Goal: Task Accomplishment & Management: Use online tool/utility

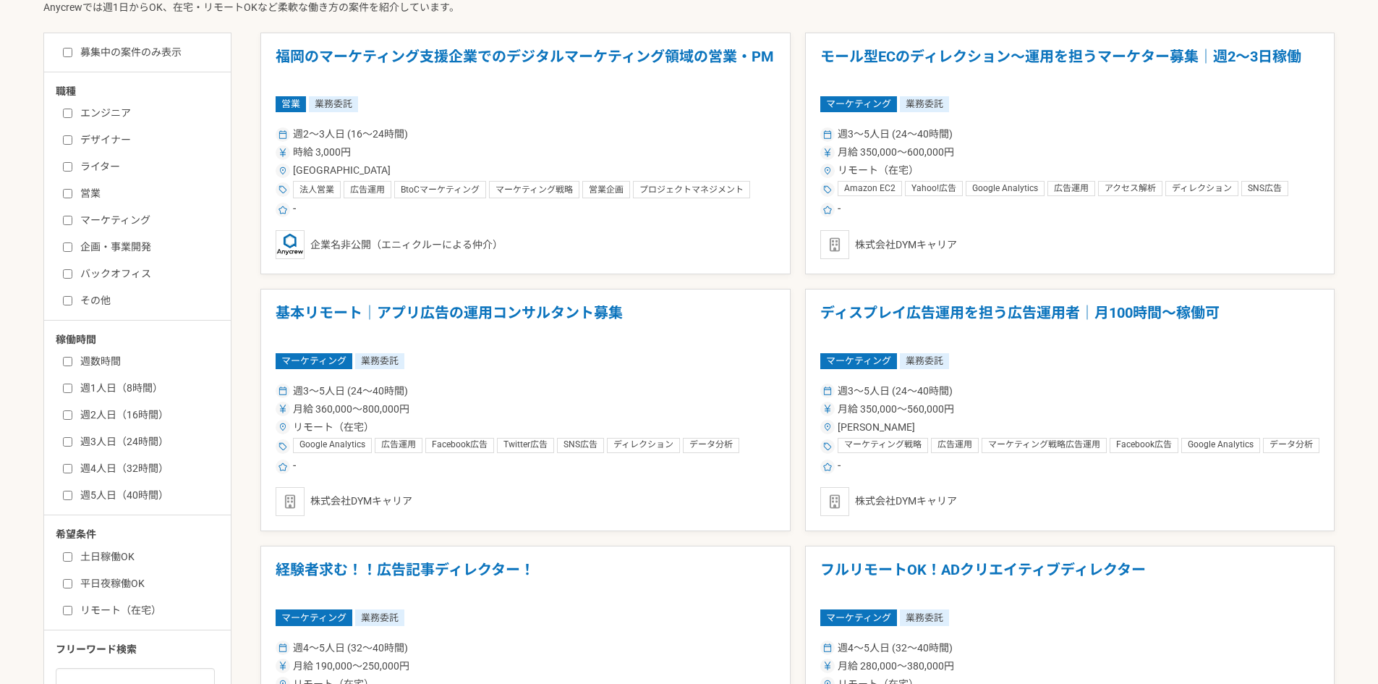
scroll to position [362, 0]
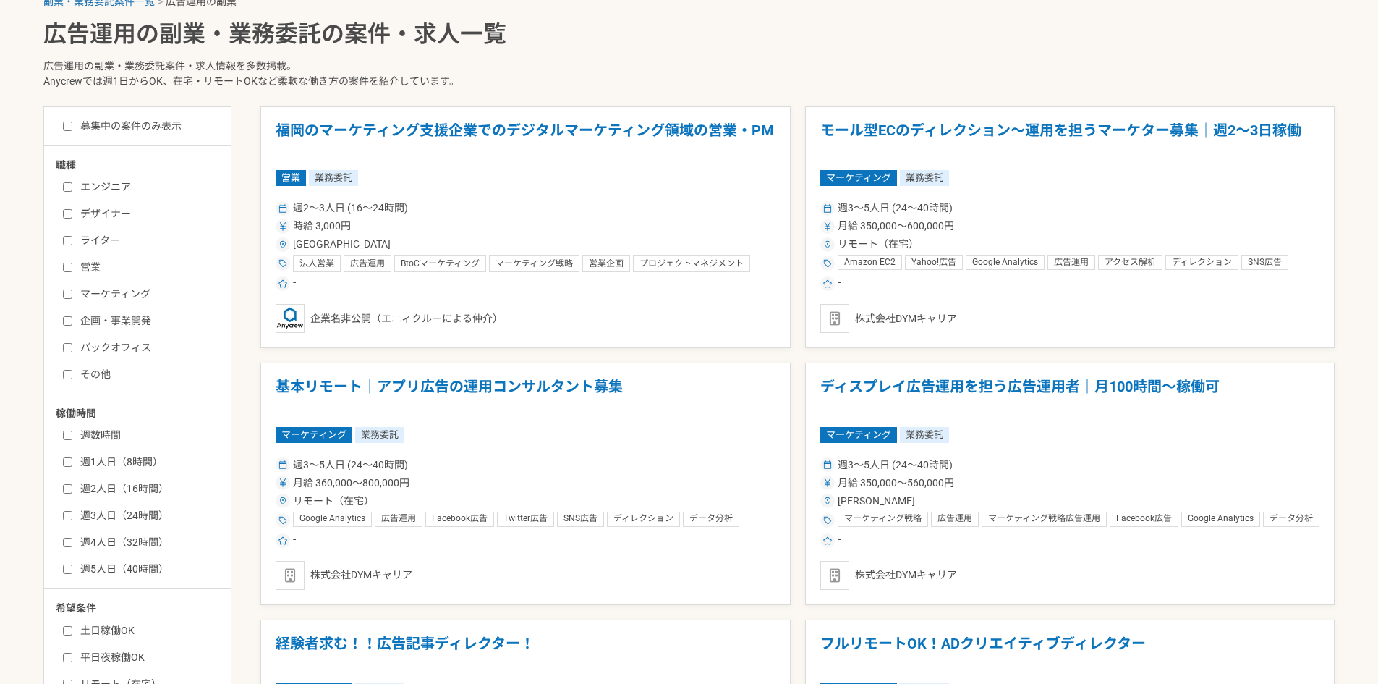
click at [74, 124] on label "募集中の案件のみ表示" at bounding box center [122, 126] width 119 height 15
click at [72, 124] on input "募集中の案件のみ表示" at bounding box center [67, 126] width 9 height 9
checkbox input "true"
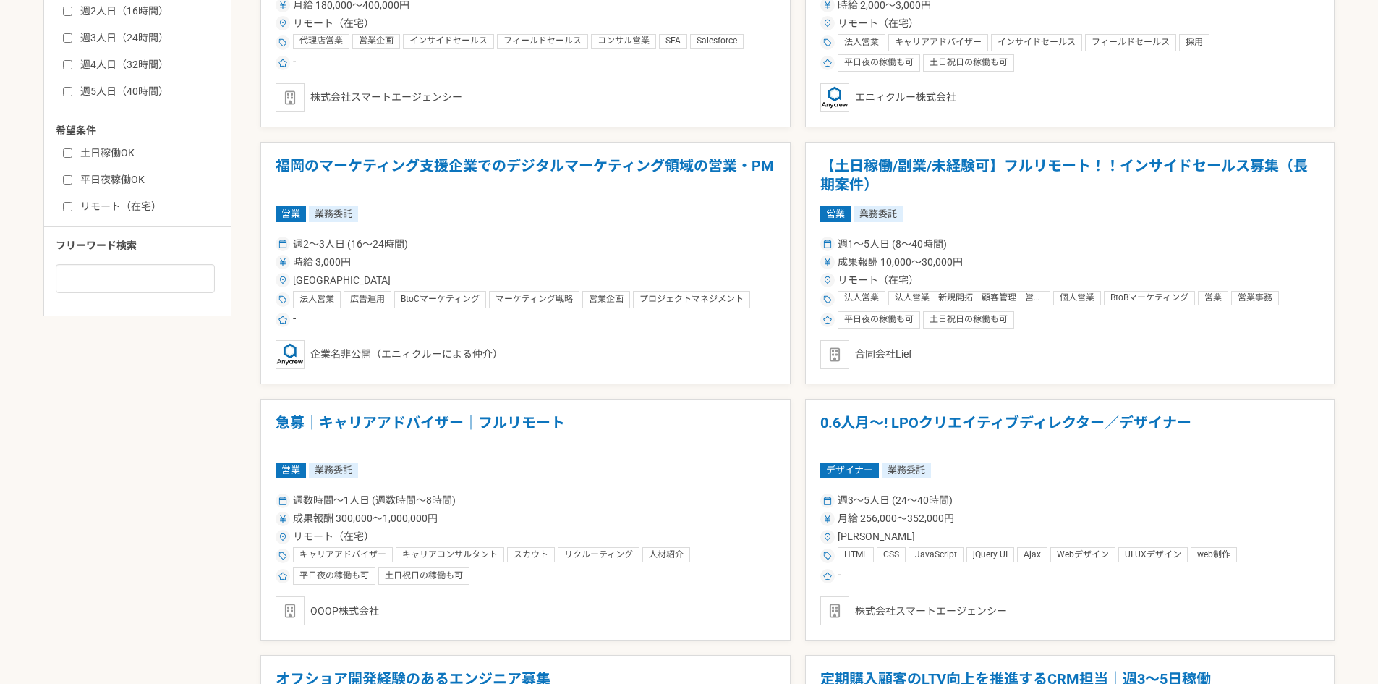
scroll to position [868, 0]
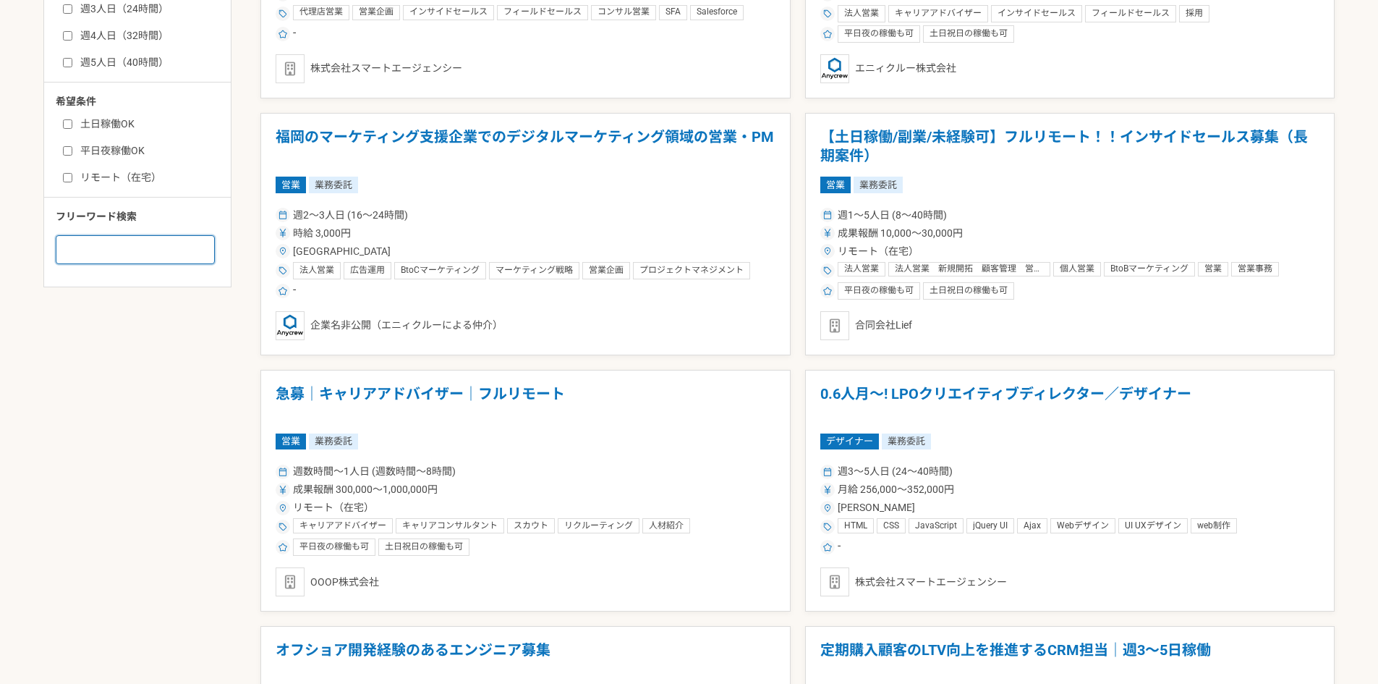
click at [119, 258] on input at bounding box center [135, 249] width 159 height 29
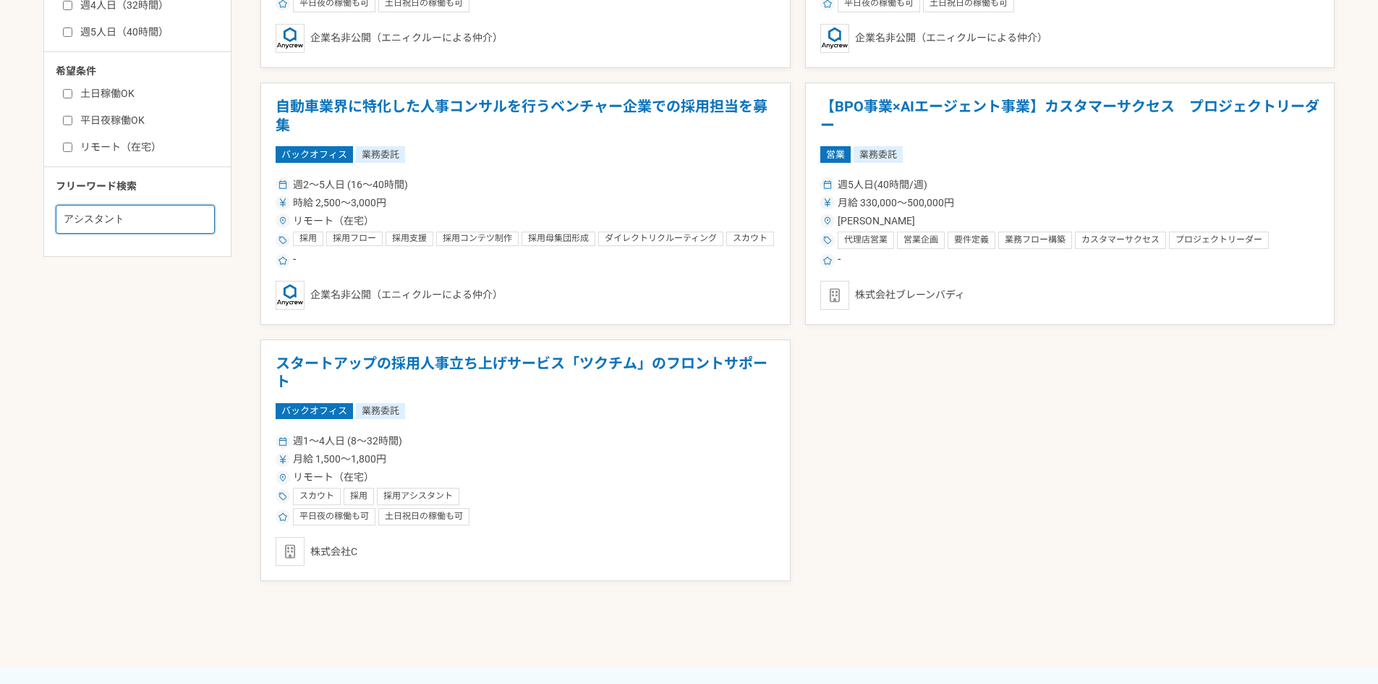
scroll to position [796, 0]
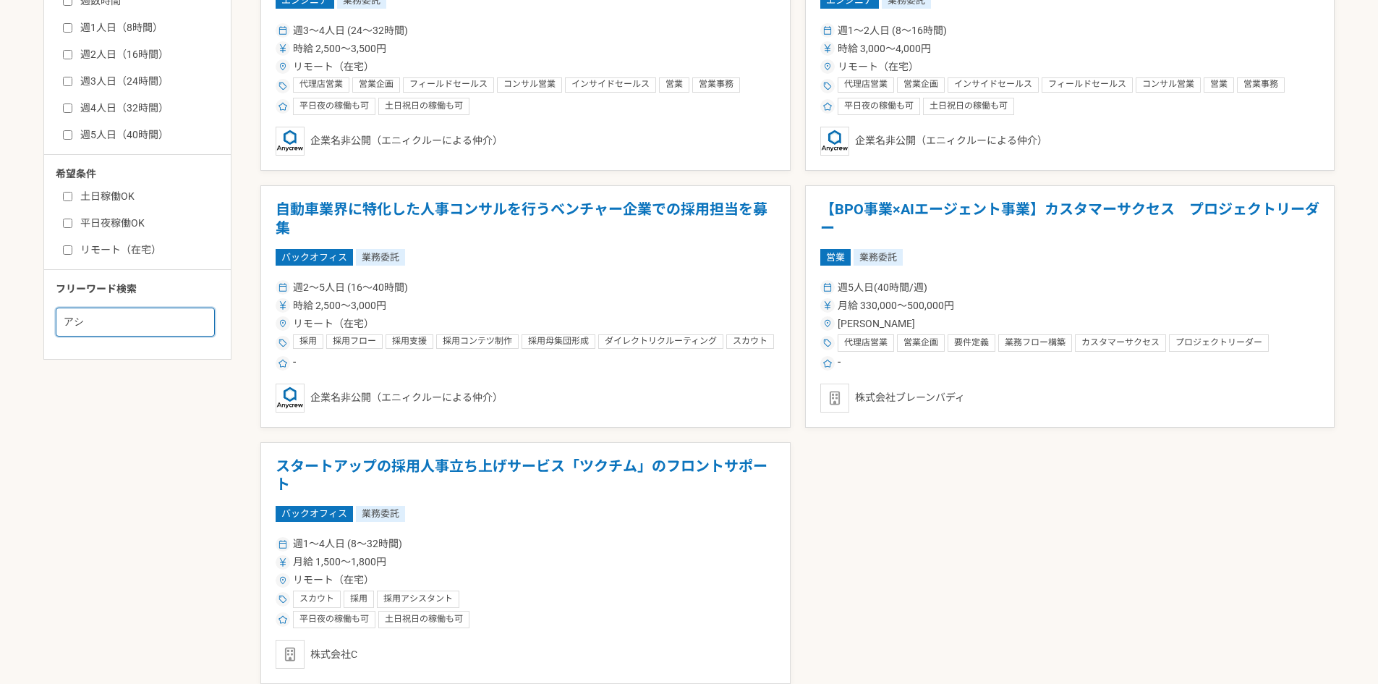
type input "ア"
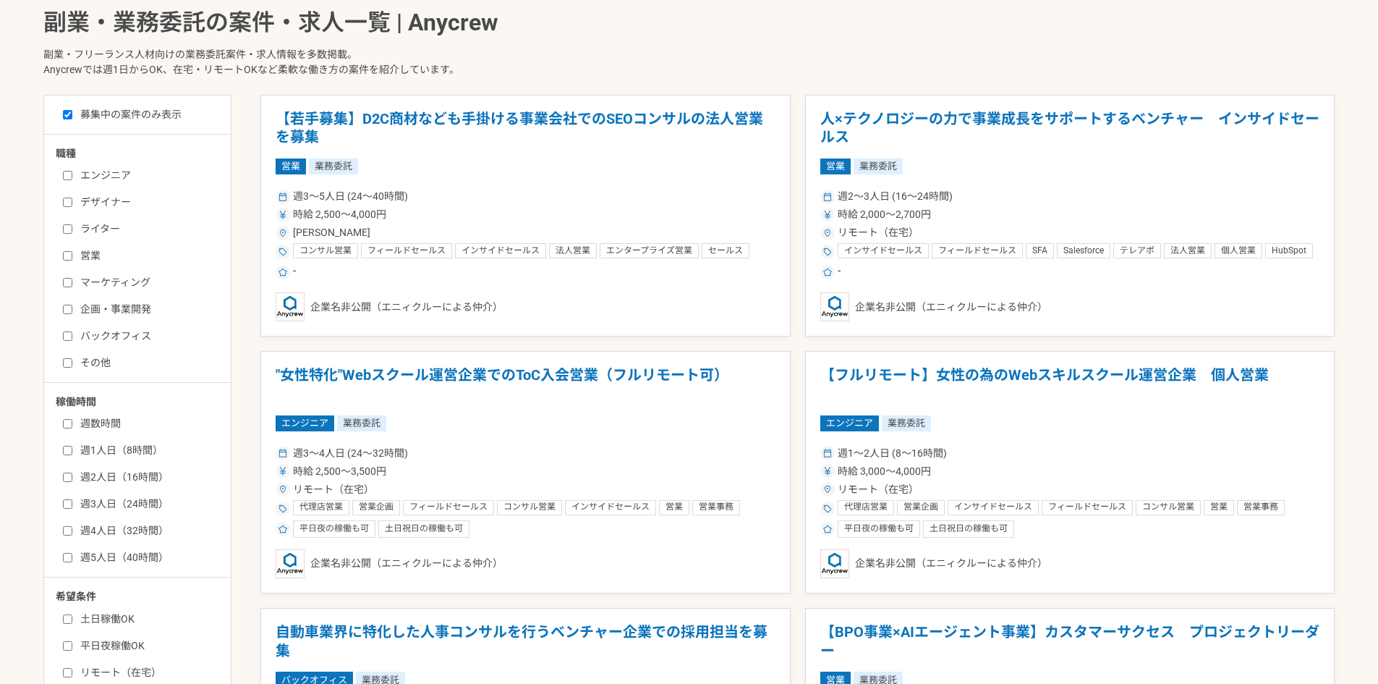
scroll to position [362, 0]
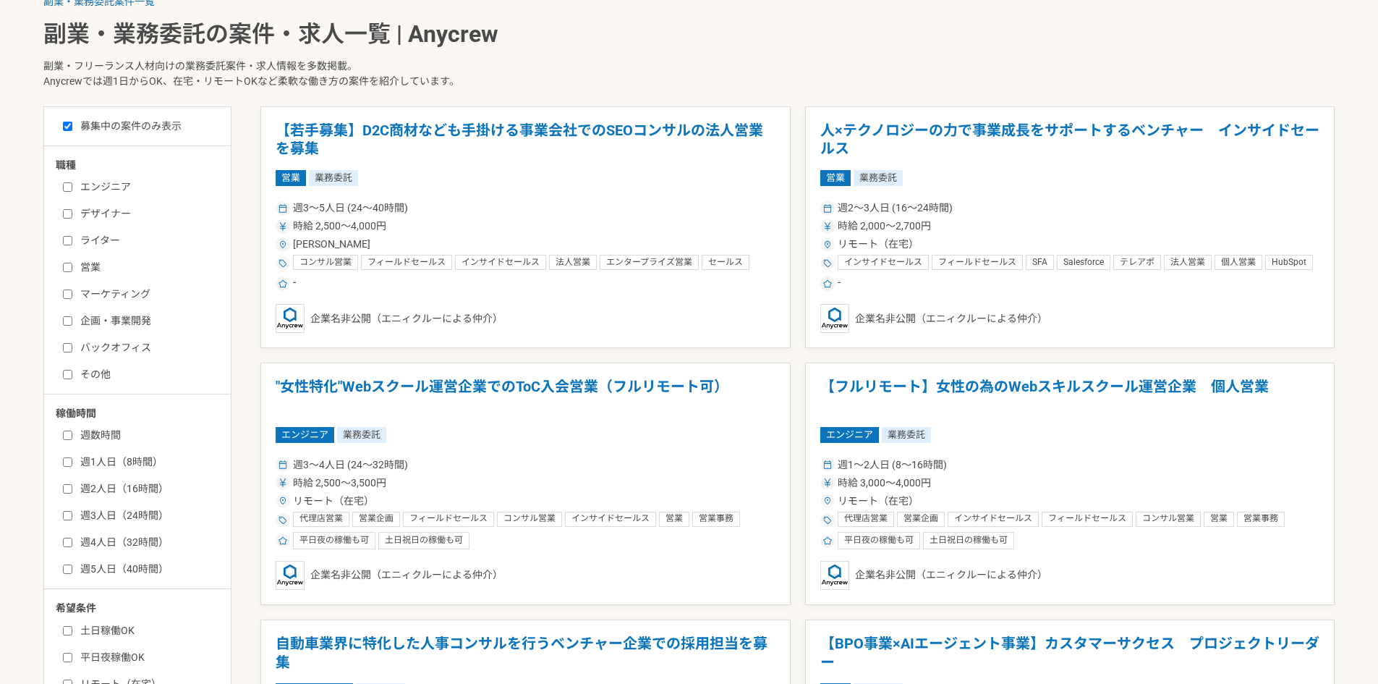
click at [125, 294] on label "マーケティング" at bounding box center [146, 293] width 166 height 15
click at [72, 294] on input "マーケティング" at bounding box center [67, 293] width 9 height 9
checkbox input "true"
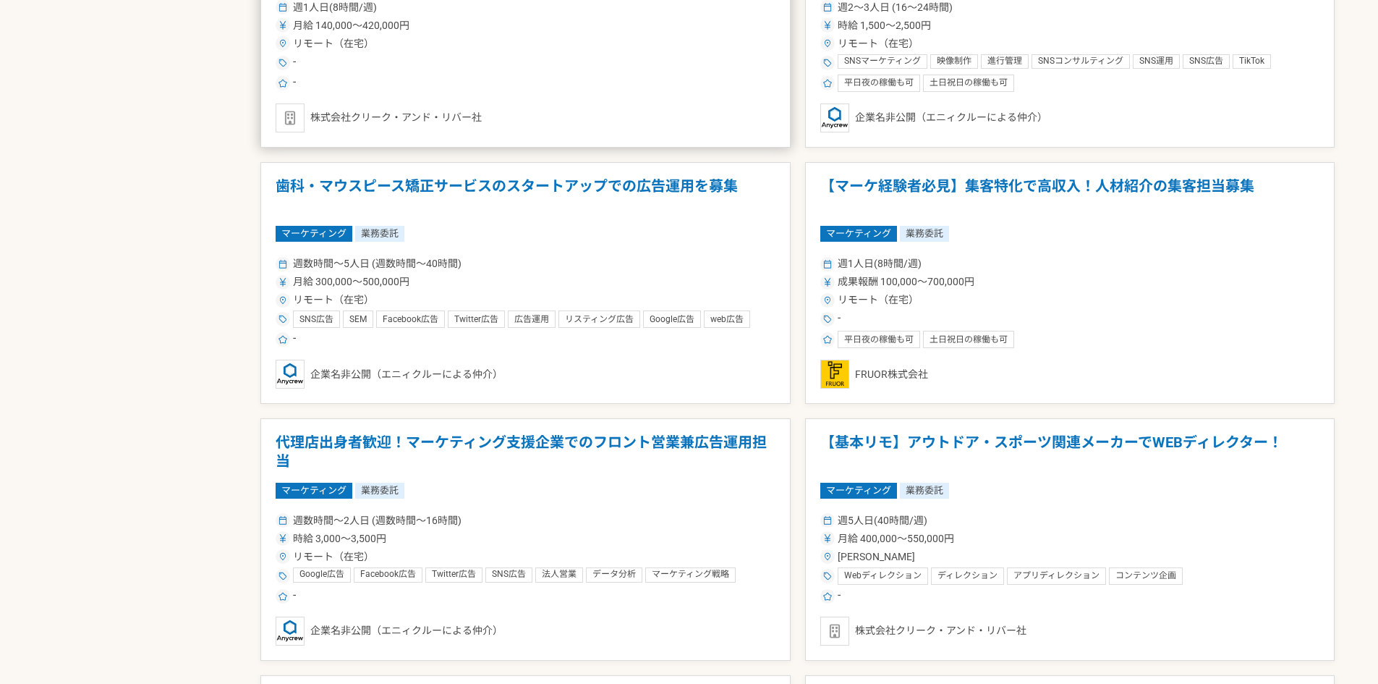
scroll to position [1591, 0]
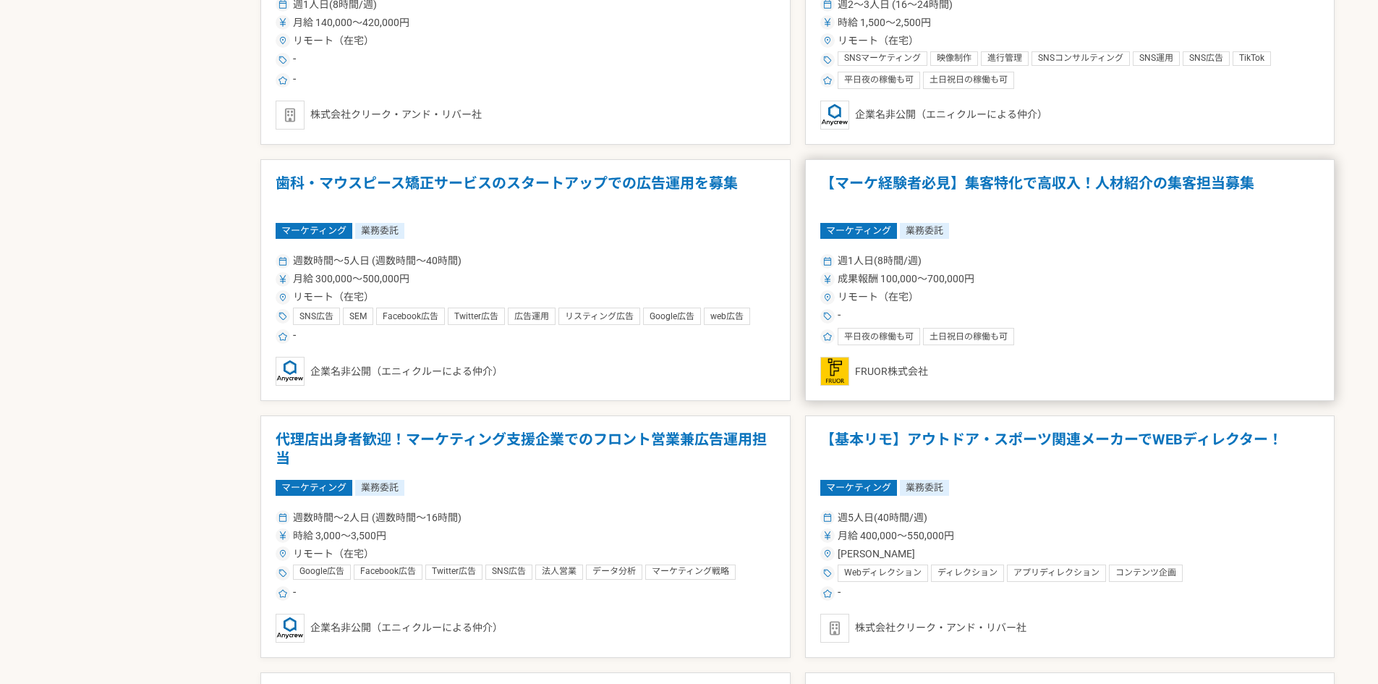
click at [969, 190] on h1 "【マーケ経験者必見】集客特化で高収入！人材紹介の集客担当募集" at bounding box center [1070, 192] width 500 height 37
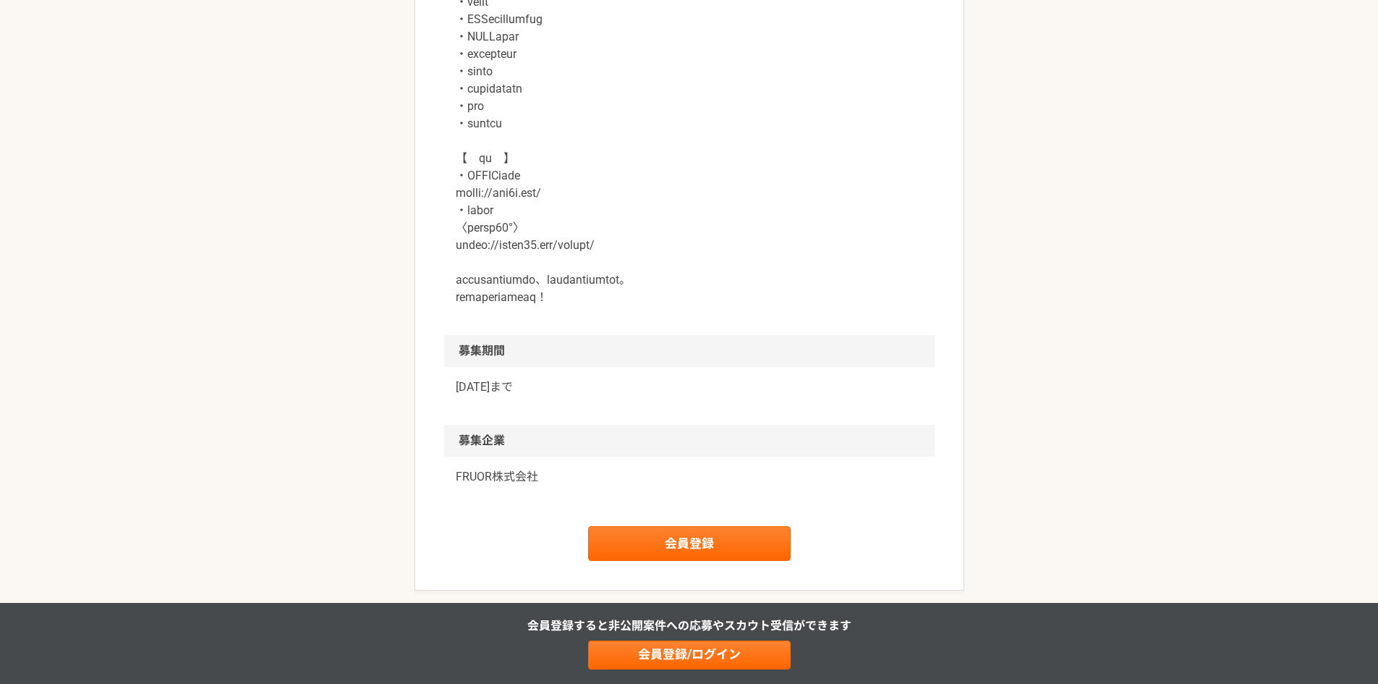
scroll to position [1447, 0]
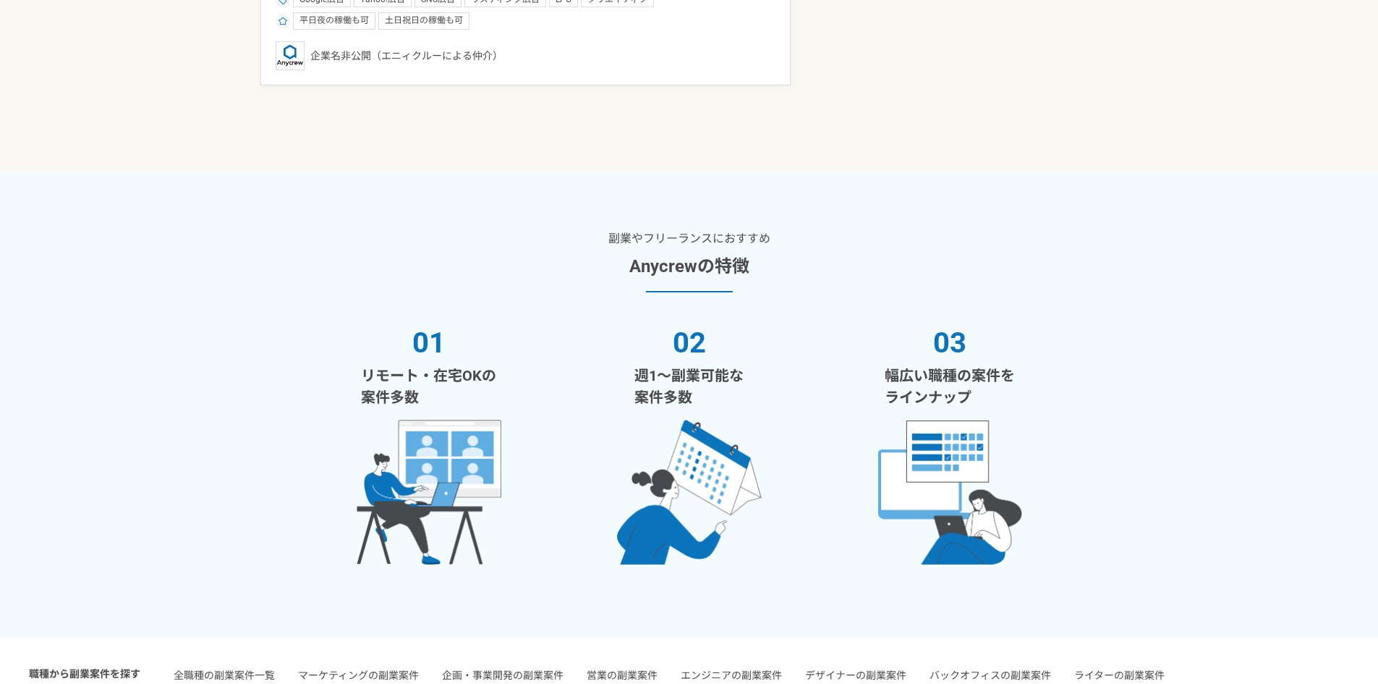
scroll to position [362, 0]
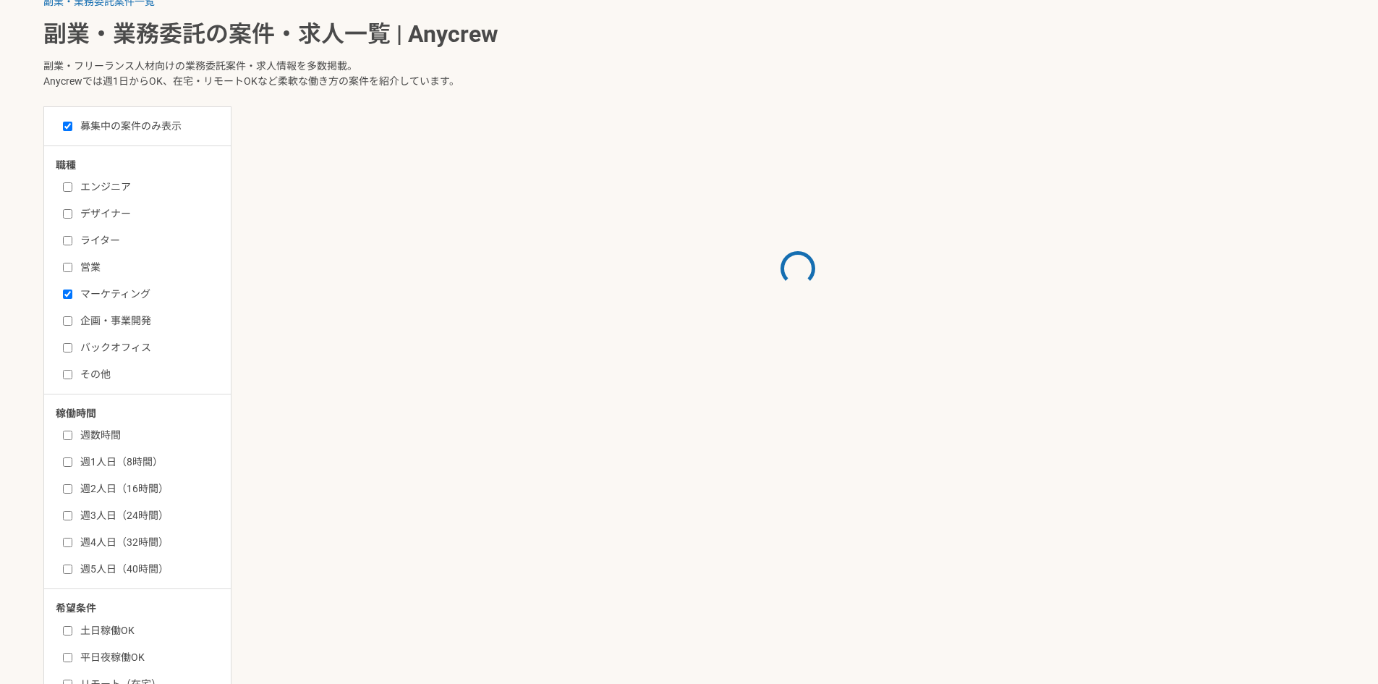
scroll to position [868, 0]
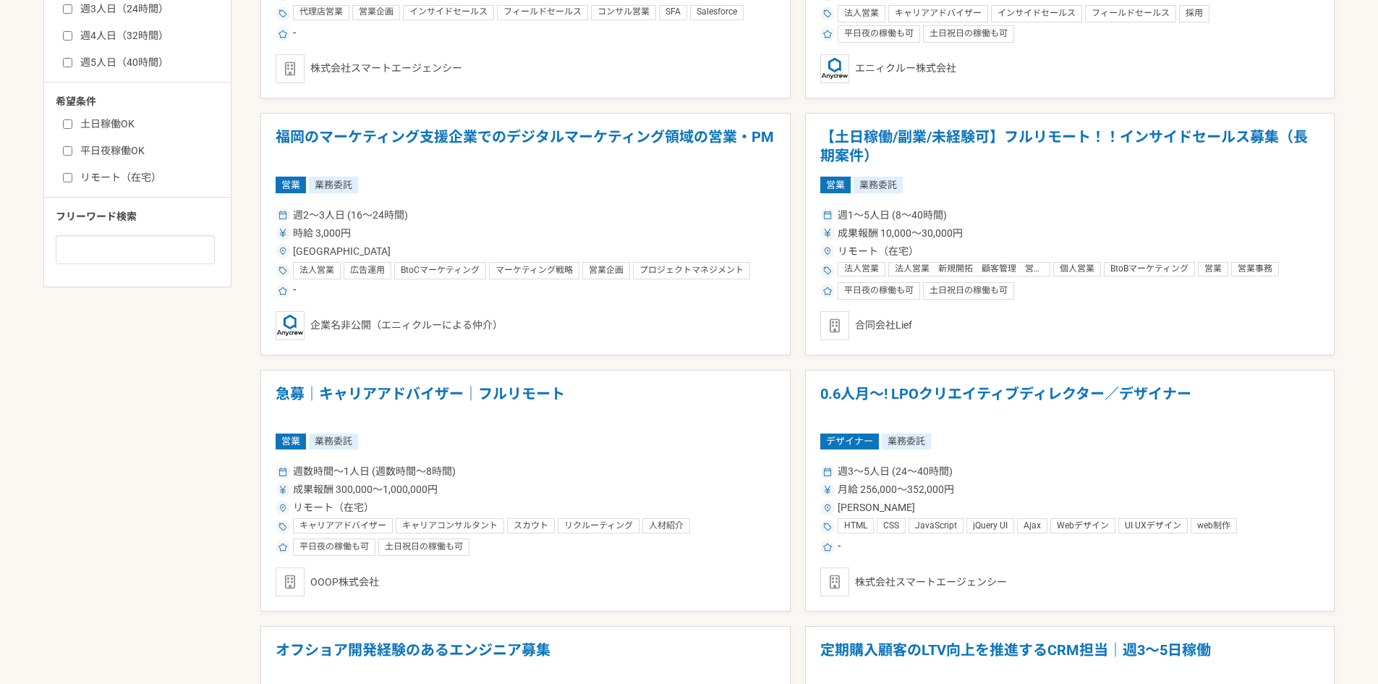
scroll to position [362, 0]
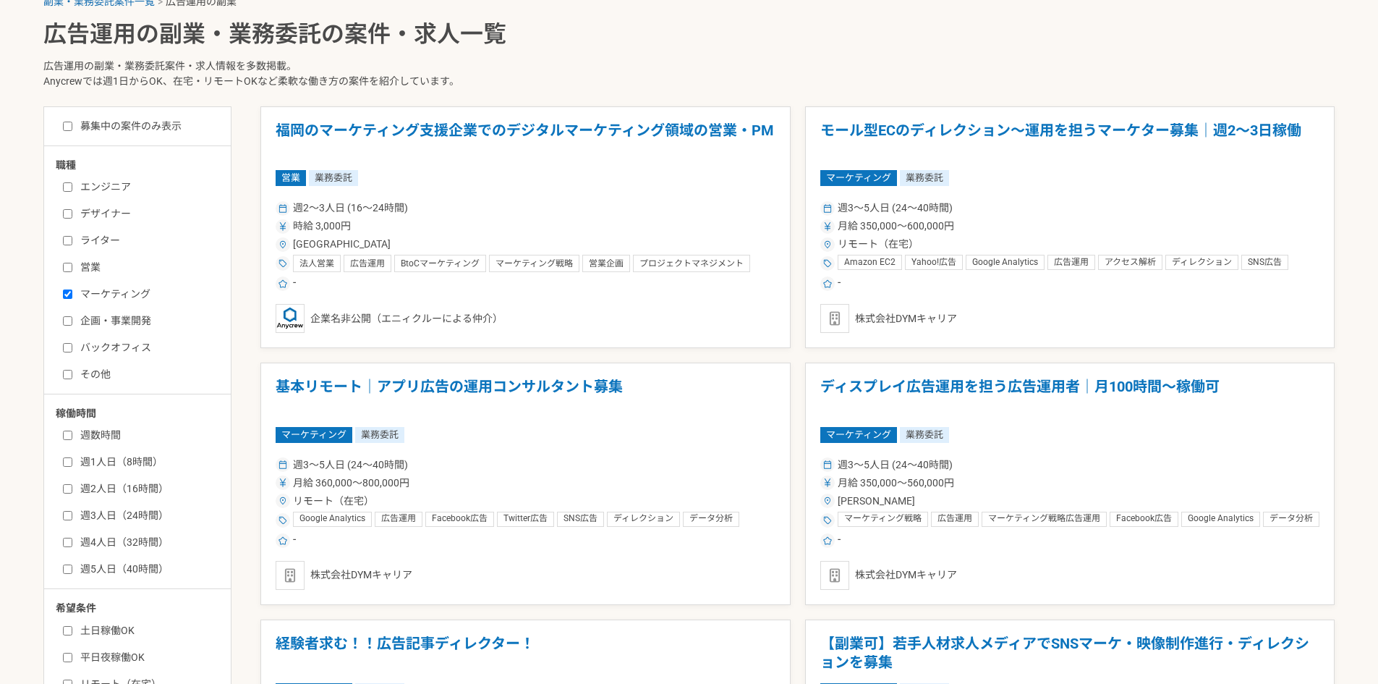
checkbox input "false"
